Goal: Information Seeking & Learning: Learn about a topic

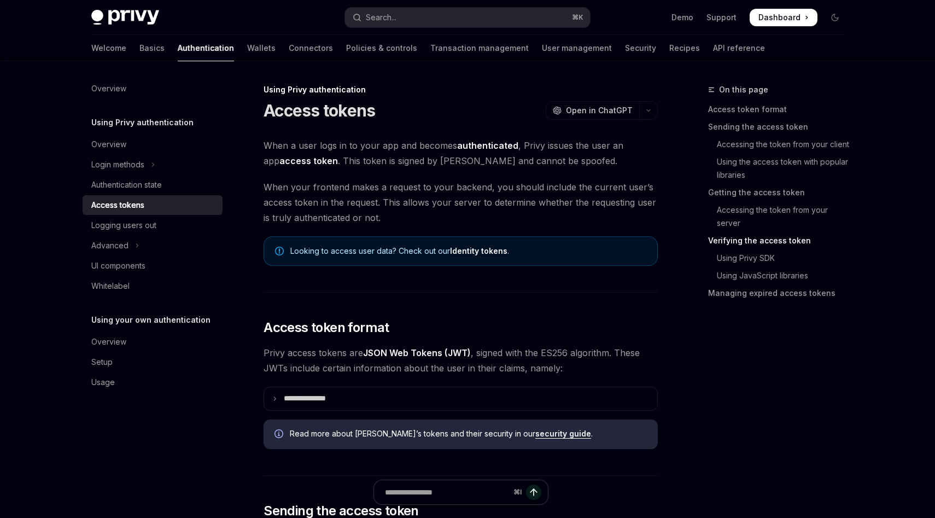
scroll to position [1577, 0]
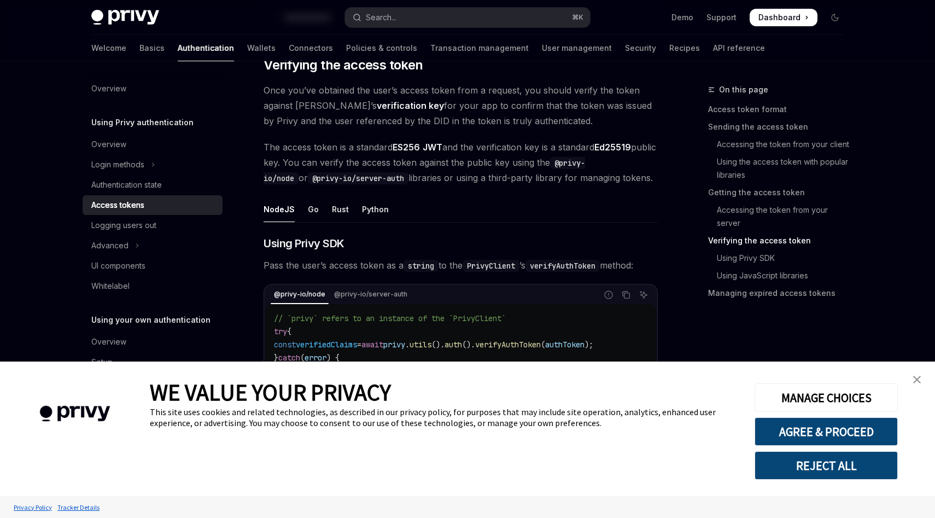
click at [915, 379] on img "close banner" at bounding box center [917, 380] width 8 height 8
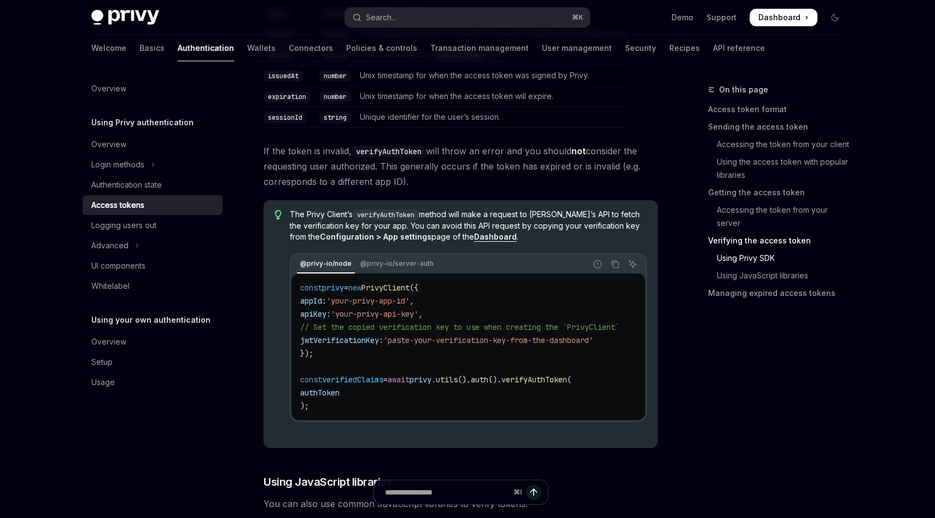
scroll to position [2054, 0]
click at [142, 185] on div "Authentication state" at bounding box center [126, 184] width 71 height 13
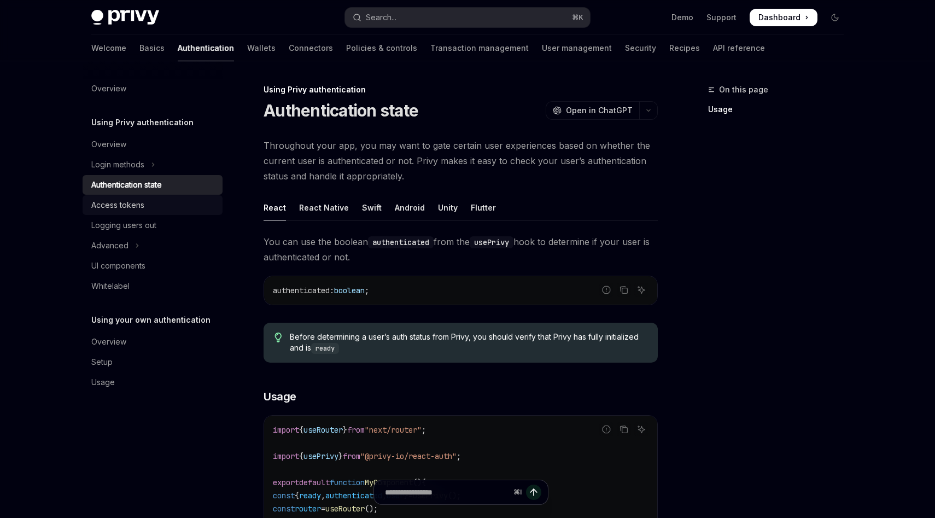
click at [139, 206] on div "Access tokens" at bounding box center [117, 205] width 53 height 13
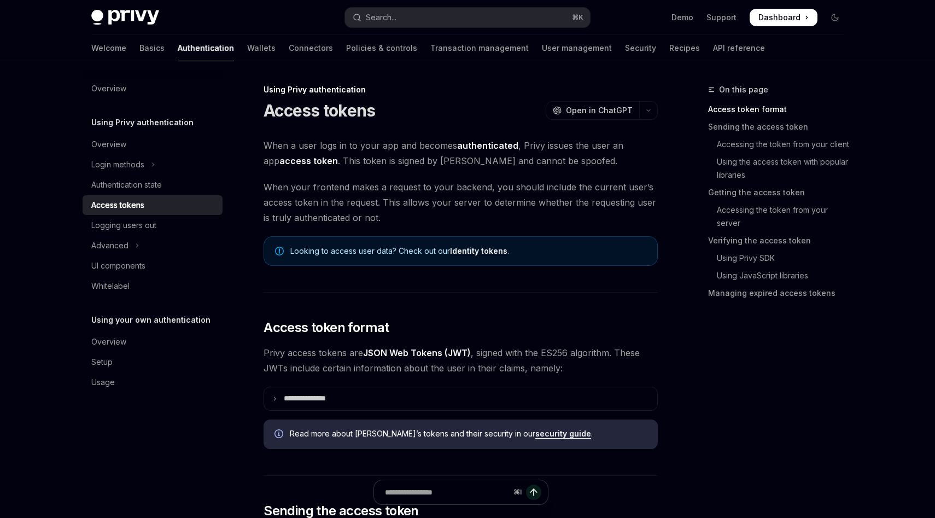
click at [540, 208] on span "When your frontend makes a request to your backend, you should include the curr…" at bounding box center [461, 202] width 394 height 46
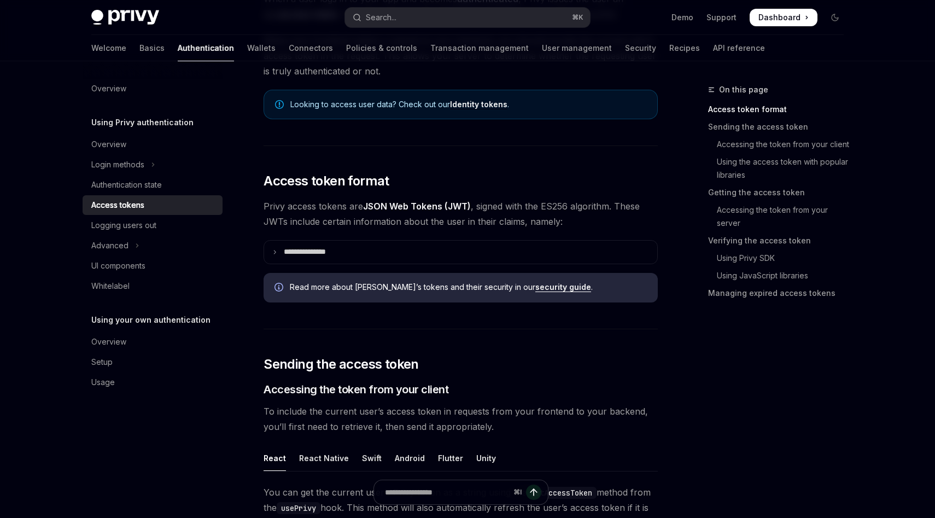
scroll to position [153, 0]
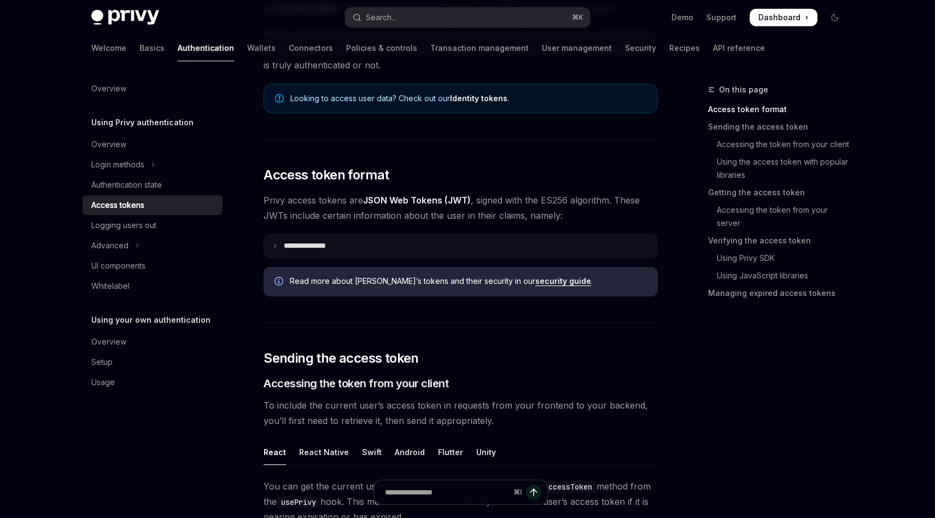
click at [351, 250] on summary "**********" at bounding box center [460, 246] width 393 height 23
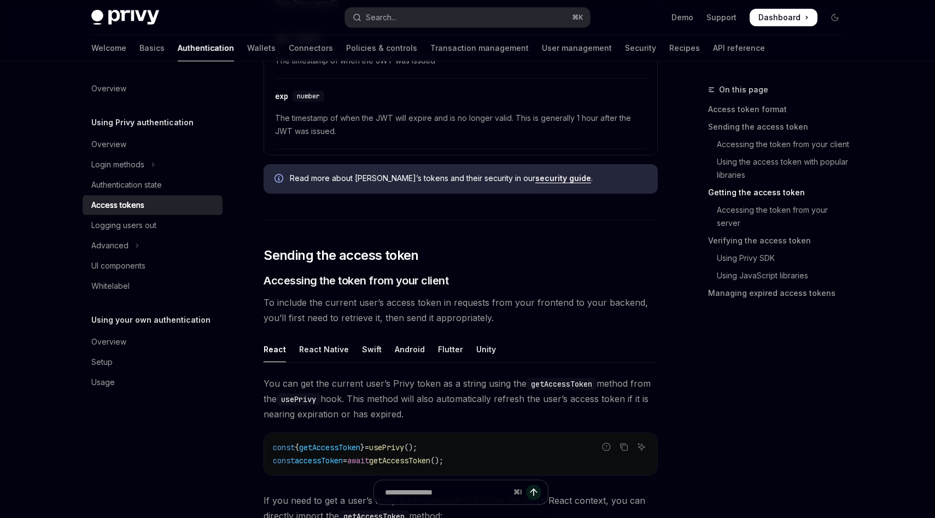
scroll to position [0, 0]
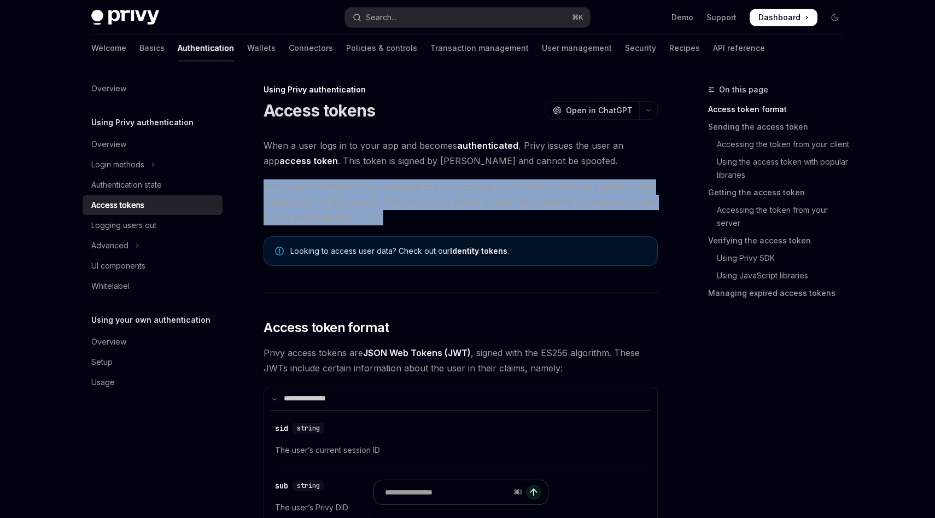
drag, startPoint x: 405, startPoint y: 230, endPoint x: 264, endPoint y: 187, distance: 147.6
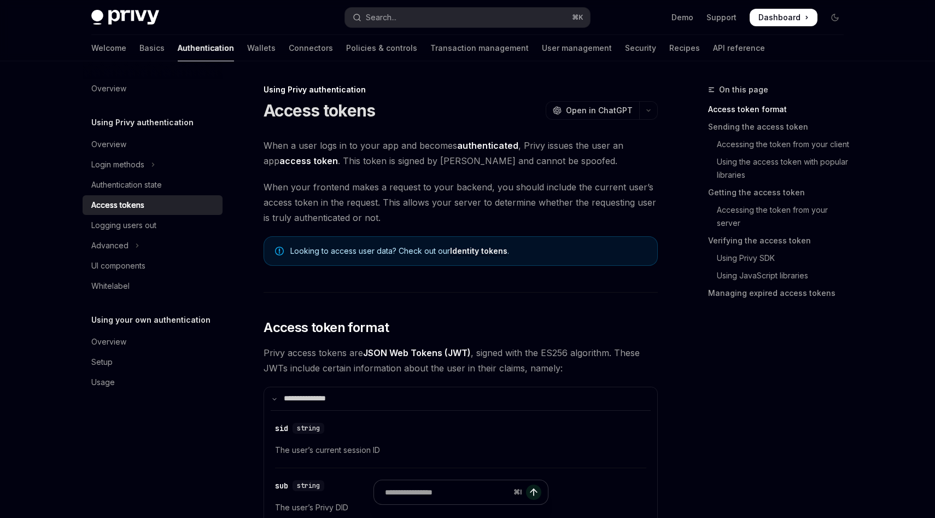
click at [736, 278] on link "Using JavaScript libraries" at bounding box center [780, 276] width 144 height 18
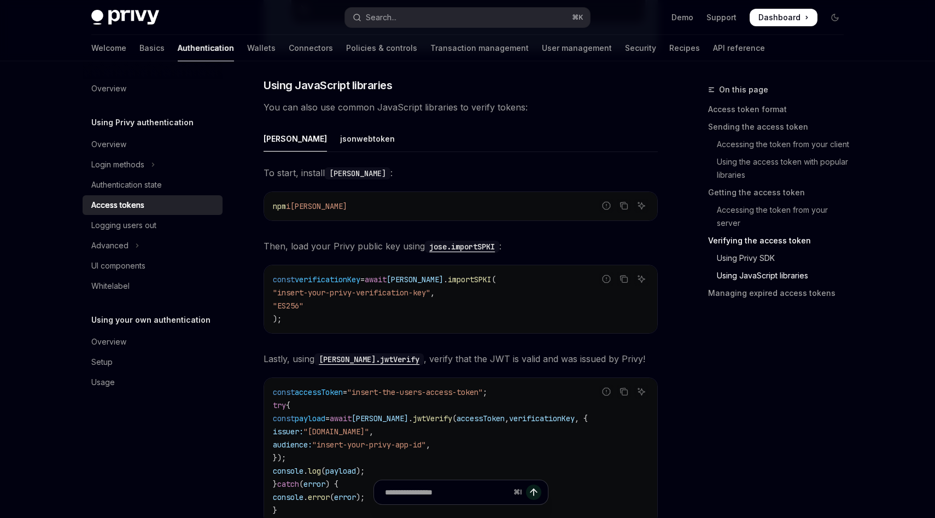
scroll to position [2815, 0]
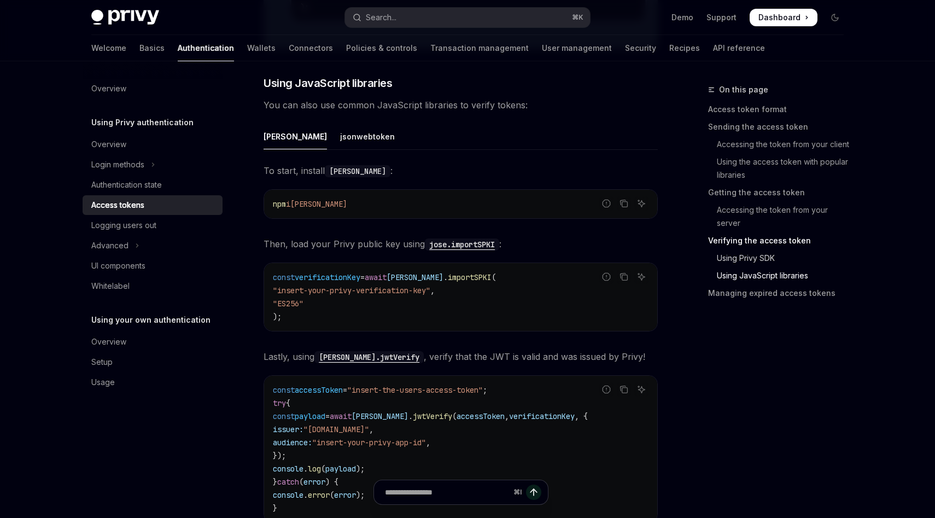
click at [749, 261] on link "Using Privy SDK" at bounding box center [780, 258] width 144 height 18
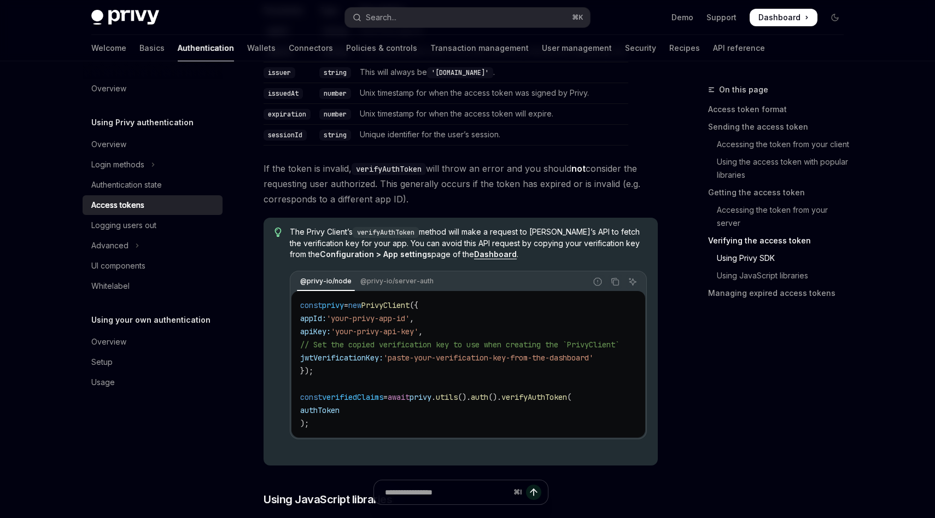
scroll to position [2394, 0]
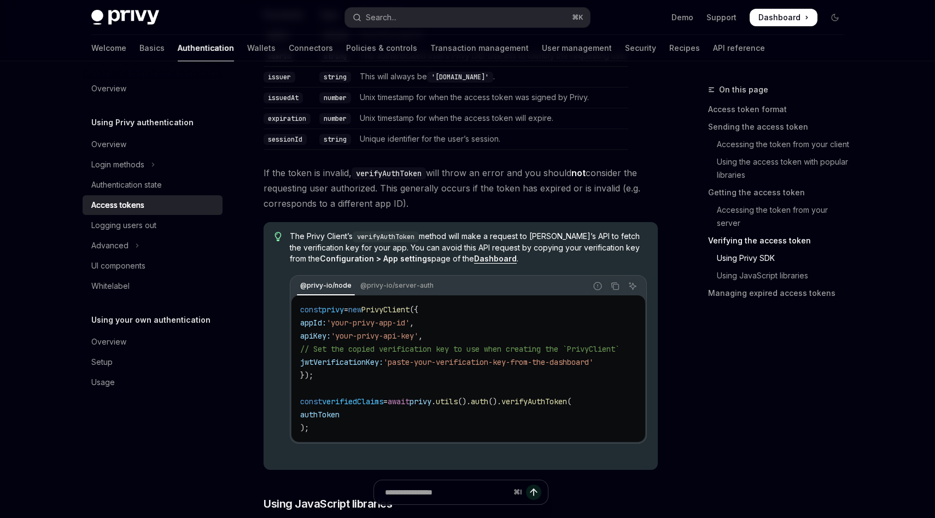
click at [767, 244] on link "Verifying the access token" at bounding box center [780, 241] width 144 height 18
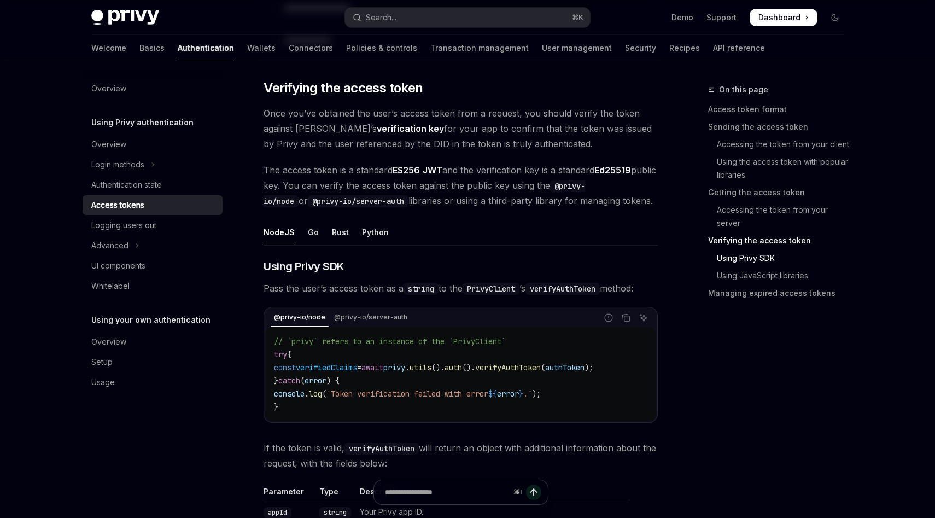
scroll to position [1913, 0]
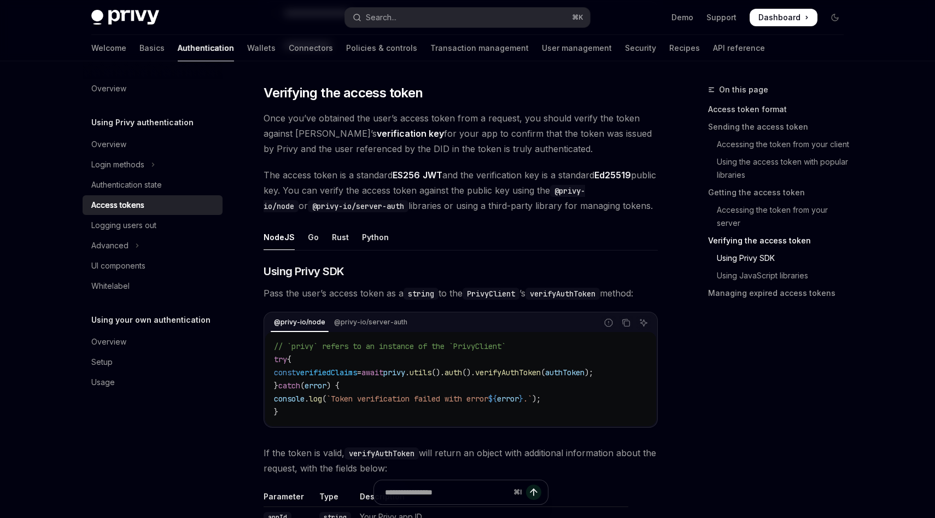
click at [730, 111] on link "Access token format" at bounding box center [780, 110] width 144 height 18
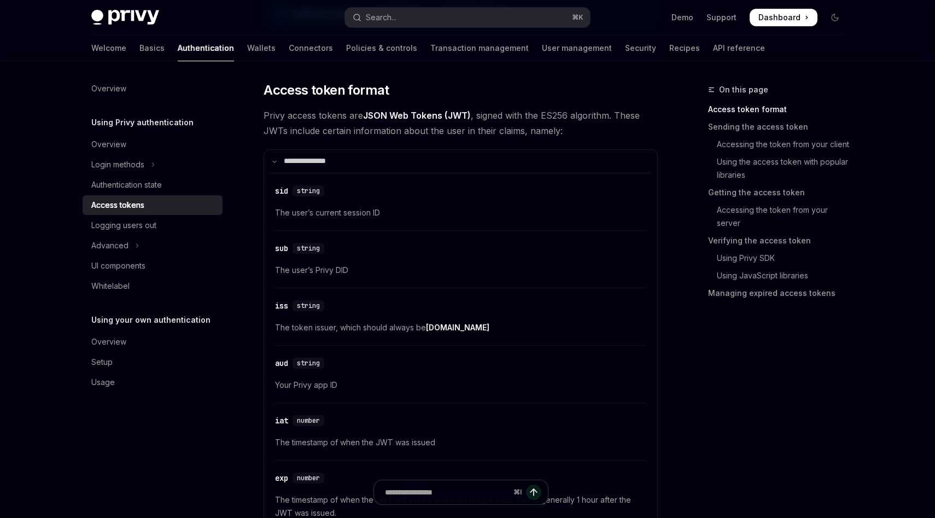
scroll to position [236, 0]
click at [730, 92] on span "On this page" at bounding box center [743, 89] width 49 height 13
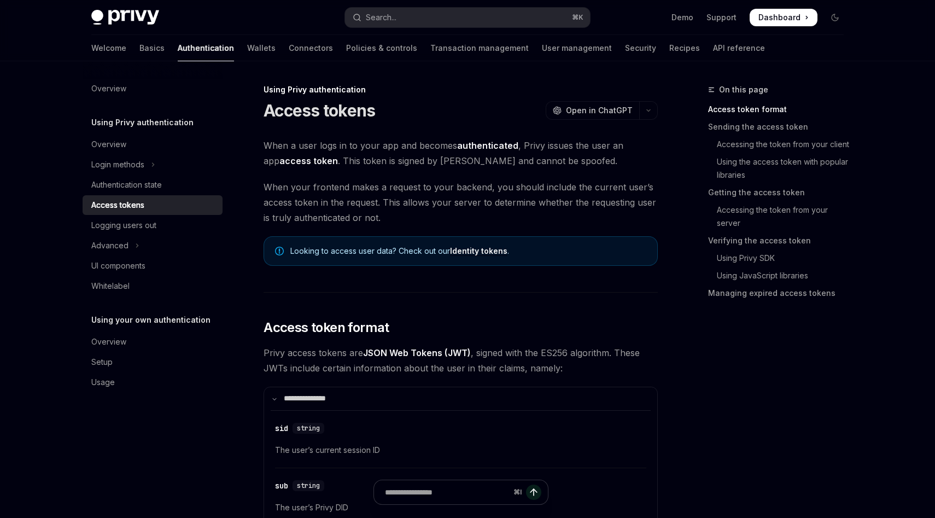
click at [347, 89] on div "Using Privy authentication" at bounding box center [461, 89] width 394 height 11
click at [143, 209] on div "Access tokens" at bounding box center [117, 205] width 53 height 13
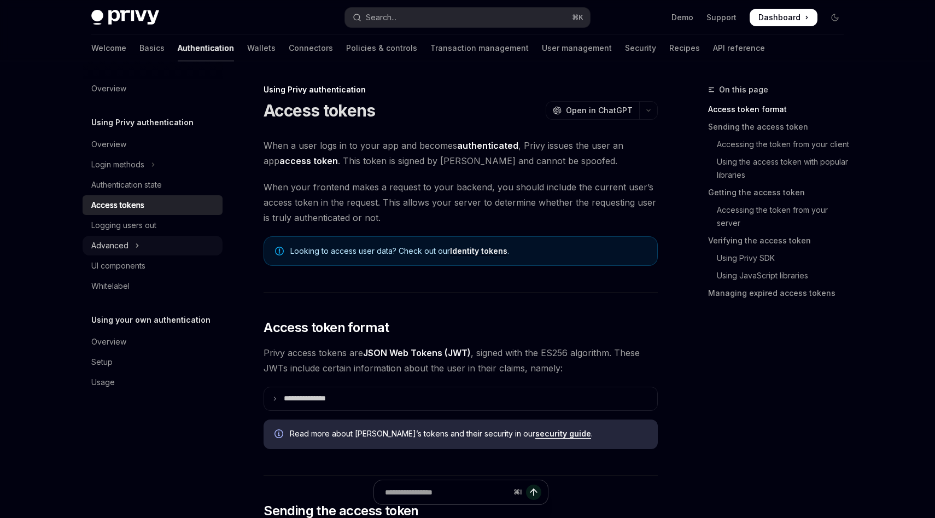
click at [145, 243] on button "Advanced" at bounding box center [153, 246] width 140 height 20
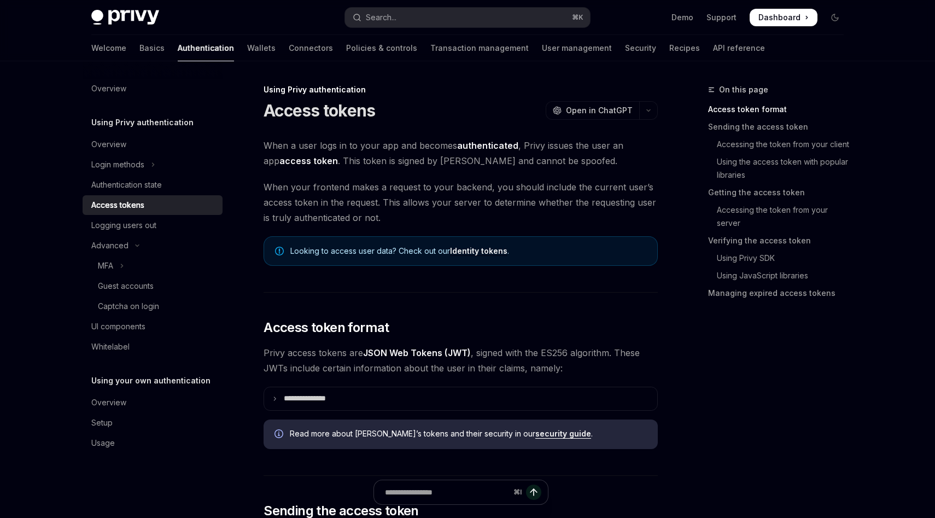
click at [152, 203] on div "Access tokens" at bounding box center [153, 205] width 125 height 13
click at [152, 186] on div "Authentication state" at bounding box center [126, 184] width 71 height 13
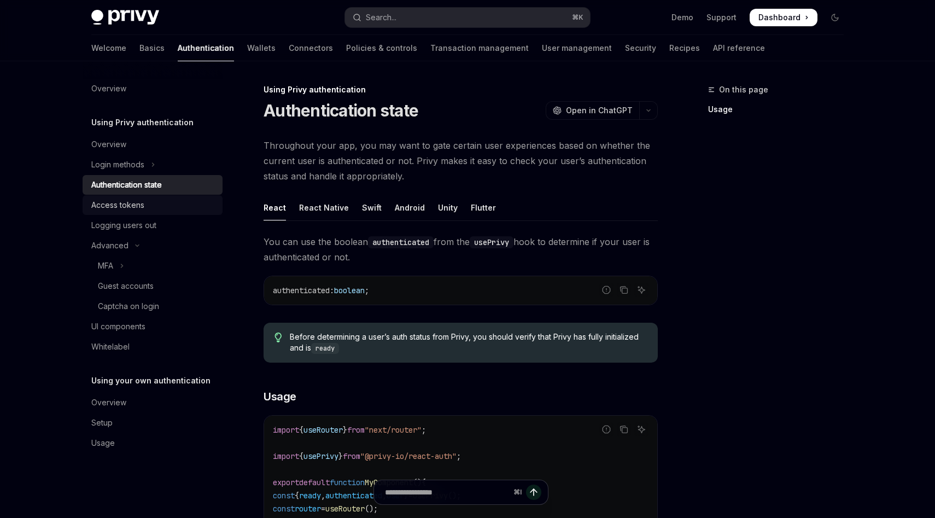
click at [156, 199] on div "Access tokens" at bounding box center [153, 205] width 125 height 13
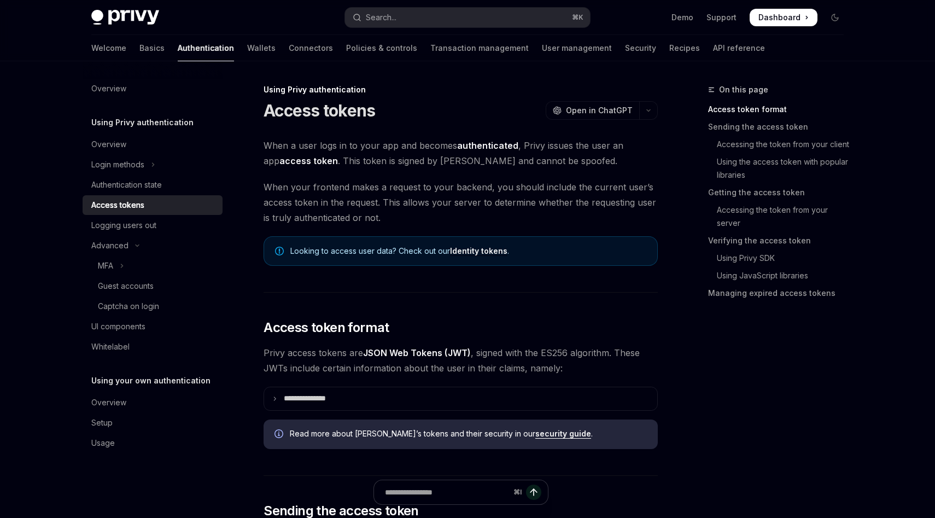
click at [144, 197] on link "Access tokens" at bounding box center [153, 205] width 140 height 20
click at [119, 184] on div "Authentication state" at bounding box center [126, 184] width 71 height 13
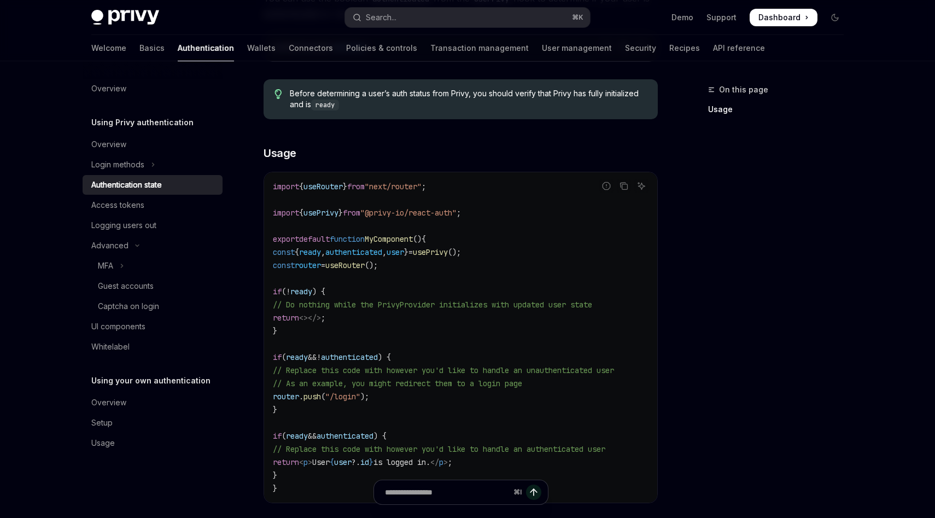
scroll to position [241, 0]
click at [137, 223] on div "Logging users out" at bounding box center [123, 225] width 65 height 13
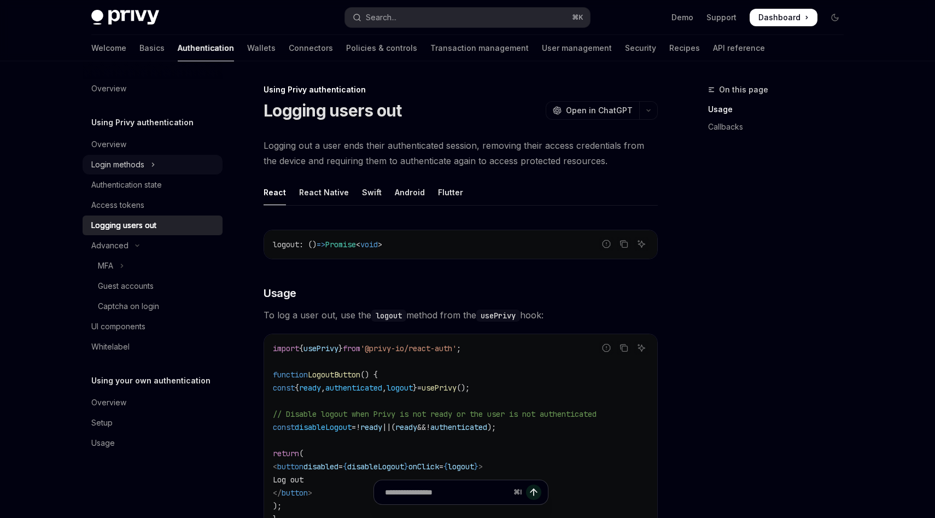
click at [149, 167] on button "Login methods" at bounding box center [153, 165] width 140 height 20
type textarea "*"
